Goal: Information Seeking & Learning: Learn about a topic

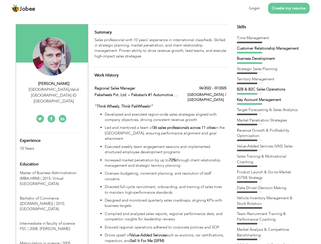
click at [52, 89] on div "[GEOGRAPHIC_DATA] , Valid [GEOGRAPHIC_DATA] ID [GEOGRAPHIC_DATA]" at bounding box center [54, 96] width 68 height 18
click at [54, 84] on div "[PERSON_NAME]" at bounding box center [54, 84] width 68 height 6
click at [54, 89] on div "[GEOGRAPHIC_DATA] , Valid [GEOGRAPHIC_DATA] ID [GEOGRAPHIC_DATA]" at bounding box center [54, 96] width 68 height 18
click at [52, 133] on div "Experience 10 Years" at bounding box center [46, 142] width 60 height 18
click at [46, 145] on div "10 Years" at bounding box center [46, 148] width 52 height 6
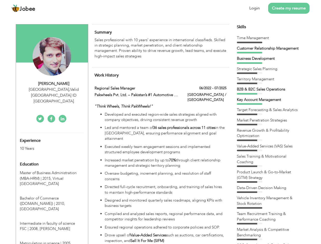
click at [52, 159] on div "Education" at bounding box center [46, 164] width 60 height 10
click at [52, 170] on span "Master of Business Administration (MBA-HRM) | 2015," at bounding box center [48, 175] width 57 height 10
click at [52, 195] on span "Bachelor of Commerce ([DOMAIN_NAME]) | 2010," at bounding box center [42, 200] width 45 height 10
click at [52, 221] on span "Intermediate in faculty of science FSC | 2008," at bounding box center [47, 226] width 55 height 10
click at [52, 240] on span "Matriculation in science | 2005," at bounding box center [46, 242] width 52 height 5
